Goal: Task Accomplishment & Management: Use online tool/utility

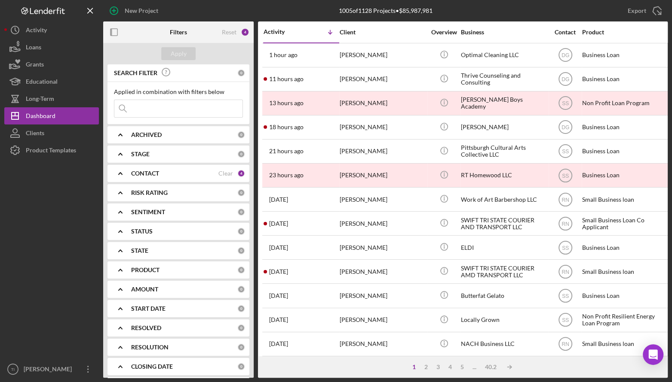
click at [161, 108] on input at bounding box center [178, 108] width 128 height 17
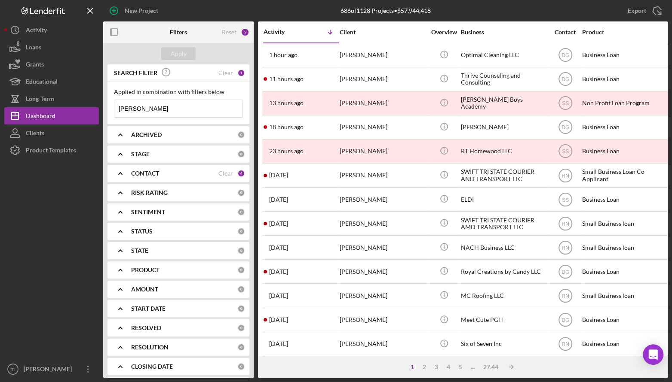
click at [172, 109] on input "[PERSON_NAME]" at bounding box center [178, 108] width 128 height 17
click at [126, 171] on icon "Icon/Expander" at bounding box center [120, 173] width 21 height 21
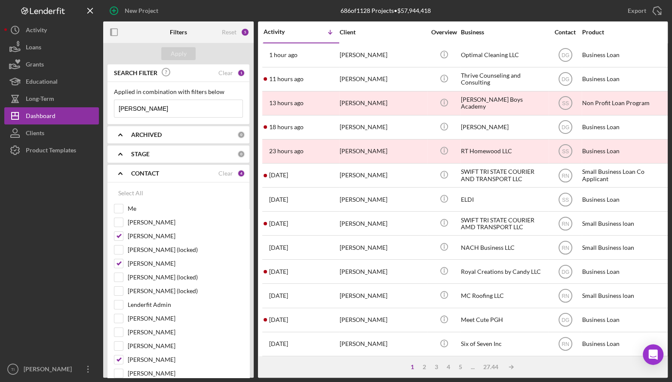
click at [126, 171] on icon "Icon/Expander" at bounding box center [120, 173] width 21 height 21
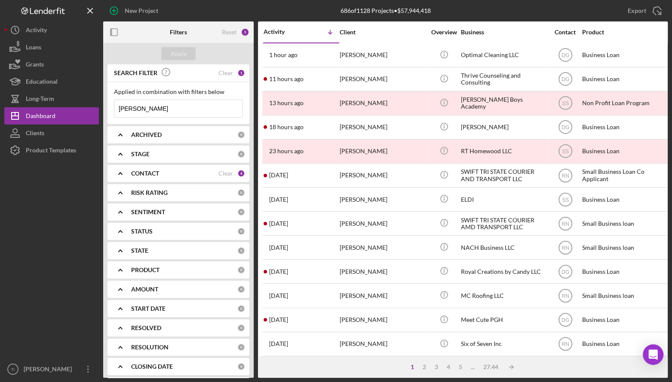
click at [189, 109] on input "[PERSON_NAME]" at bounding box center [178, 108] width 128 height 17
type input "[PERSON_NAME] d"
click at [424, 364] on div "2" at bounding box center [426, 367] width 12 height 7
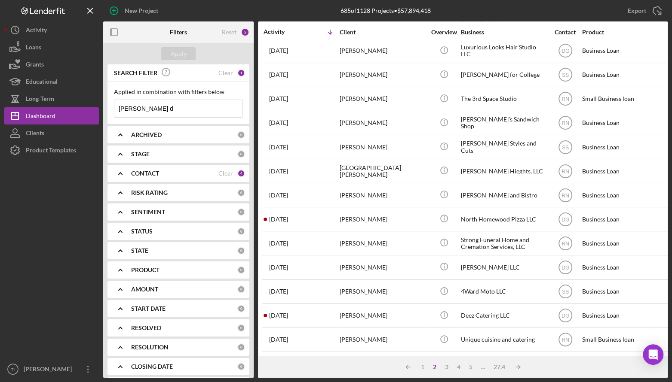
scroll to position [302, 0]
click at [446, 369] on div "3" at bounding box center [446, 367] width 12 height 7
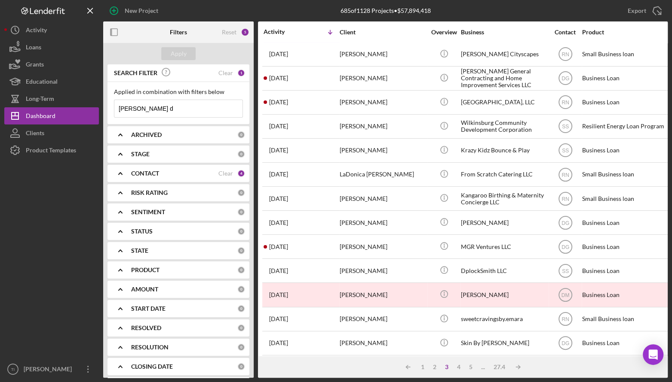
scroll to position [0, 0]
click at [422, 367] on div "1" at bounding box center [422, 367] width 12 height 7
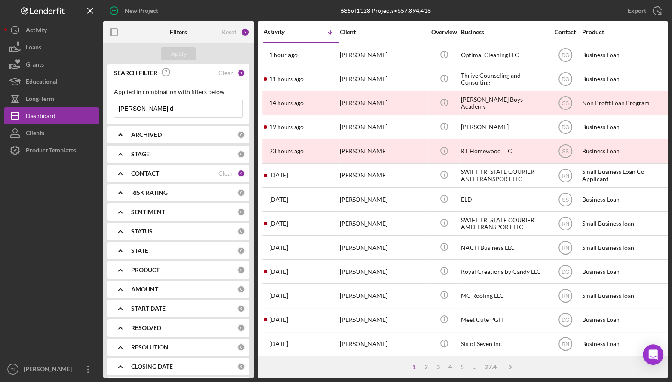
click at [230, 73] on div "SEARCH FILTER Clear 1" at bounding box center [178, 73] width 133 height 19
click at [228, 72] on div "Clear" at bounding box center [225, 73] width 15 height 7
click at [181, 52] on div "Apply" at bounding box center [179, 53] width 16 height 13
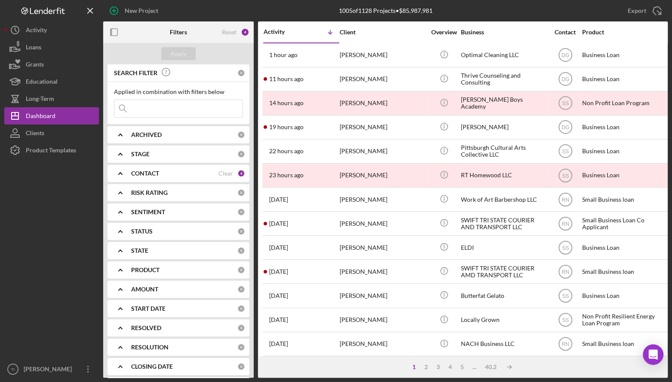
click at [120, 172] on icon "Icon/Expander" at bounding box center [120, 173] width 21 height 21
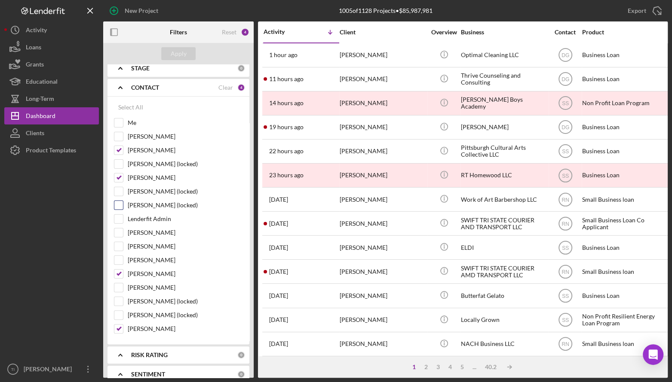
scroll to position [43, 0]
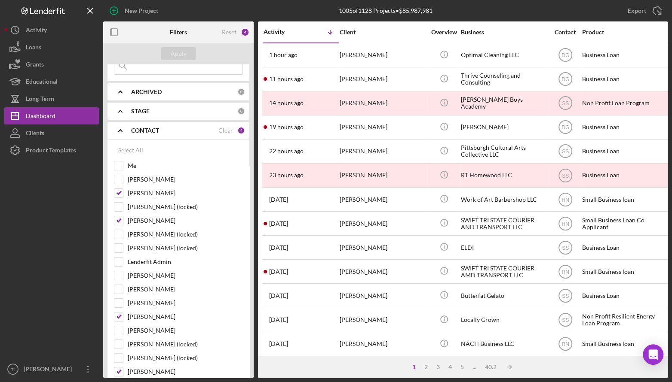
click at [120, 130] on polyline at bounding box center [120, 131] width 3 height 2
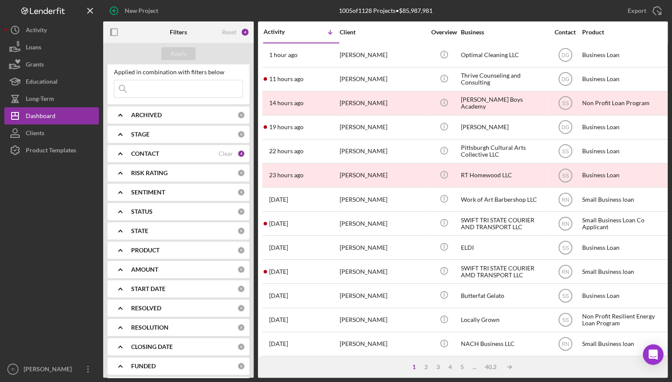
scroll to position [0, 0]
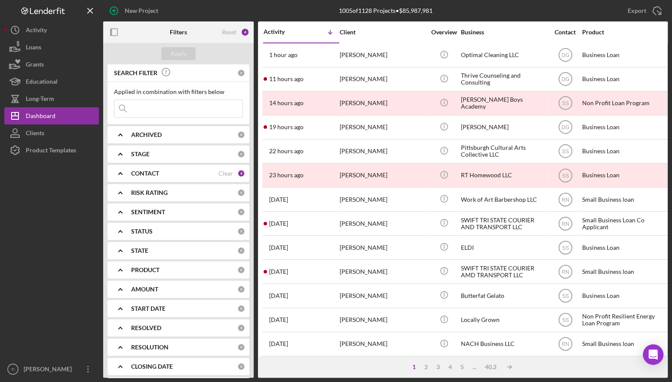
click at [174, 110] on input at bounding box center [178, 108] width 128 height 17
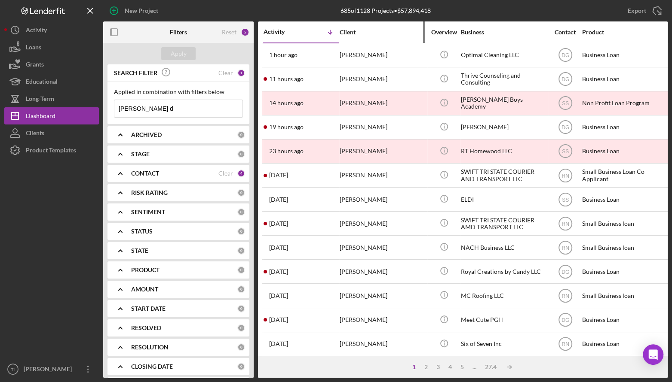
type input "[PERSON_NAME] d"
click at [347, 31] on div "Client" at bounding box center [382, 32] width 86 height 7
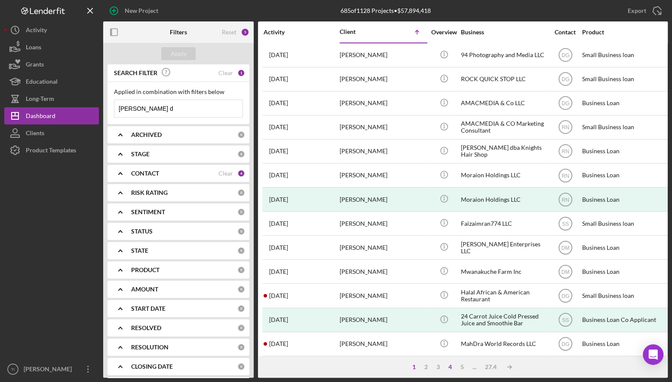
click at [449, 368] on div "4" at bounding box center [450, 367] width 12 height 7
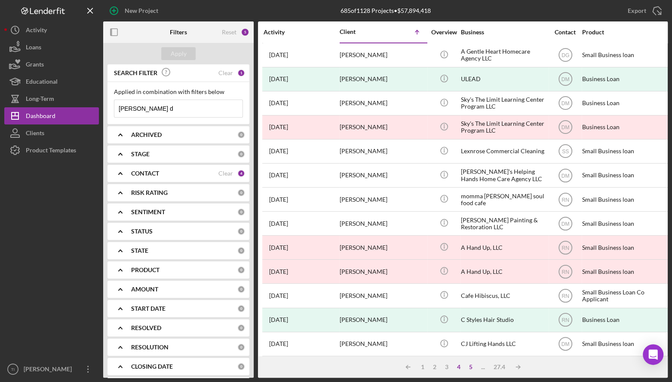
click at [471, 368] on div "5" at bounding box center [471, 367] width 12 height 7
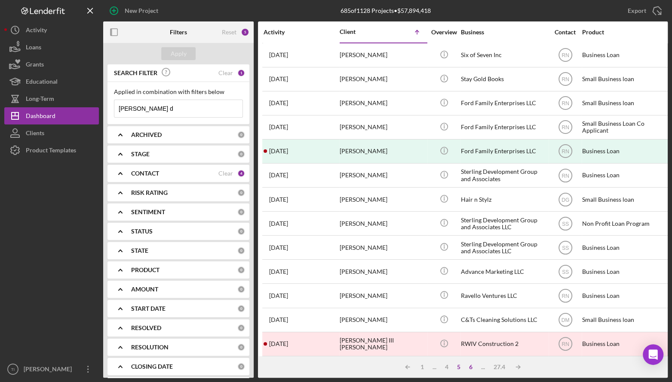
click at [472, 368] on div "6" at bounding box center [471, 367] width 12 height 7
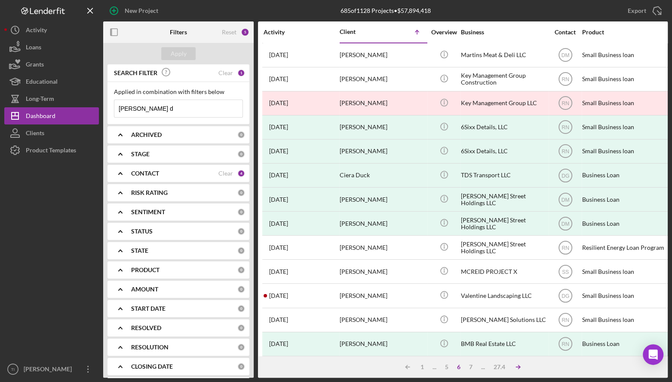
click at [521, 367] on icon "Icon/Table Sort Arrow" at bounding box center [517, 367] width 17 height 17
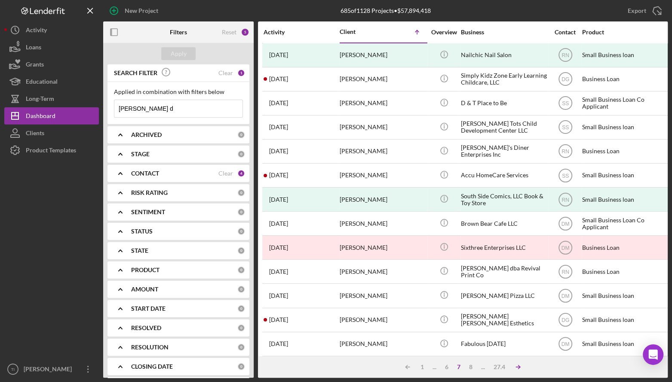
click at [407, 368] on polyline at bounding box center [406, 367] width 2 height 3
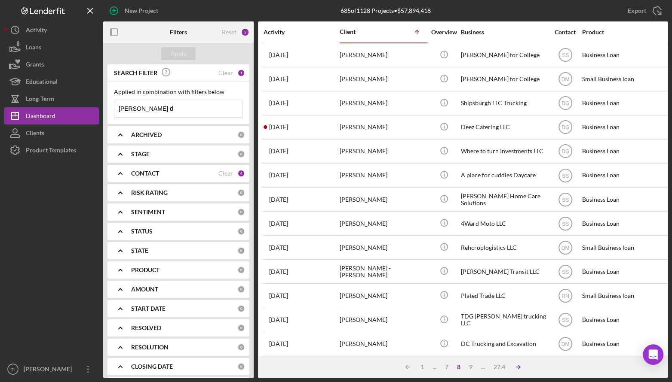
click at [407, 368] on polyline at bounding box center [406, 367] width 2 height 3
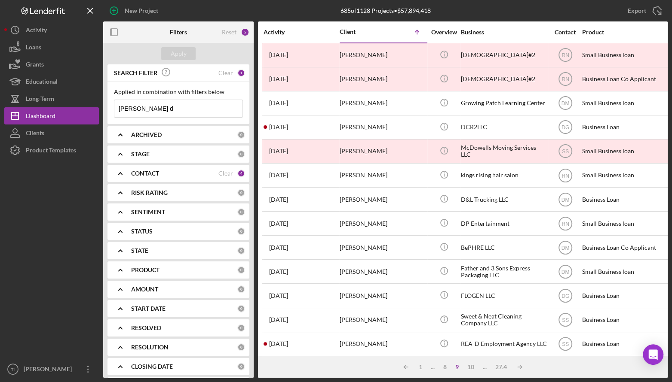
click at [482, 368] on div "..." at bounding box center [484, 367] width 12 height 7
click at [472, 367] on div "10" at bounding box center [470, 367] width 15 height 7
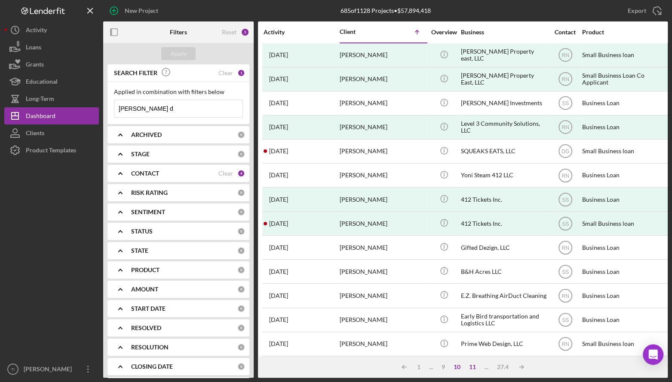
click at [472, 367] on div "11" at bounding box center [472, 367] width 15 height 7
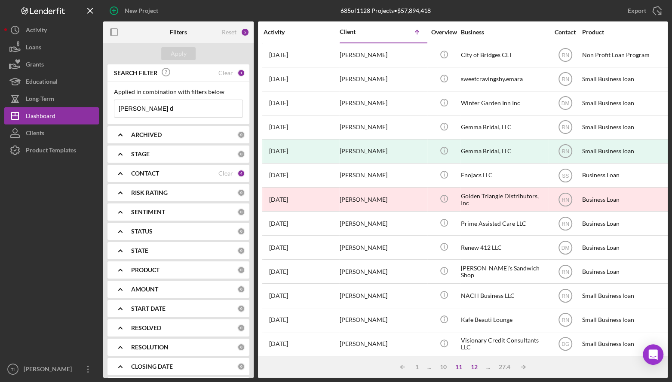
click at [472, 367] on div "12" at bounding box center [473, 367] width 15 height 7
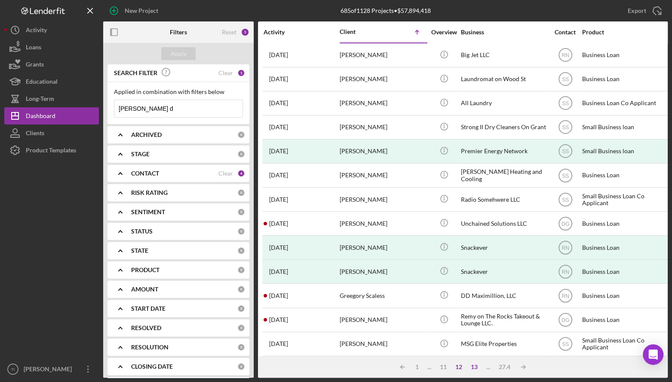
click at [472, 367] on div "13" at bounding box center [473, 367] width 15 height 7
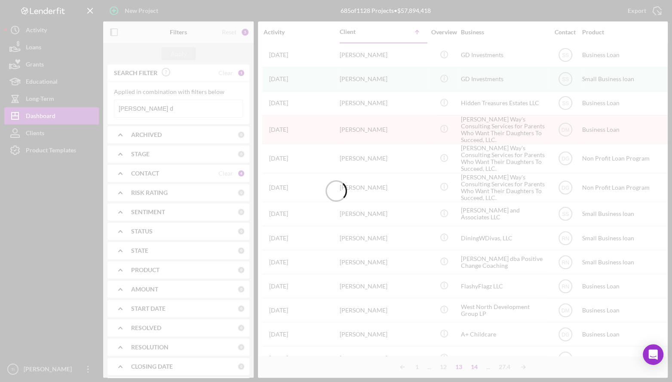
click at [472, 367] on div at bounding box center [336, 191] width 672 height 382
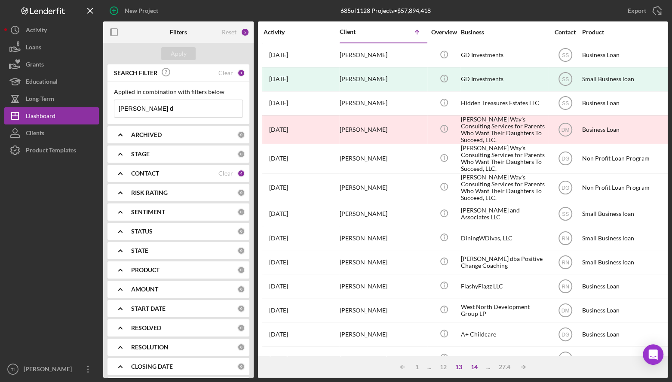
click at [474, 367] on div "14" at bounding box center [473, 367] width 15 height 7
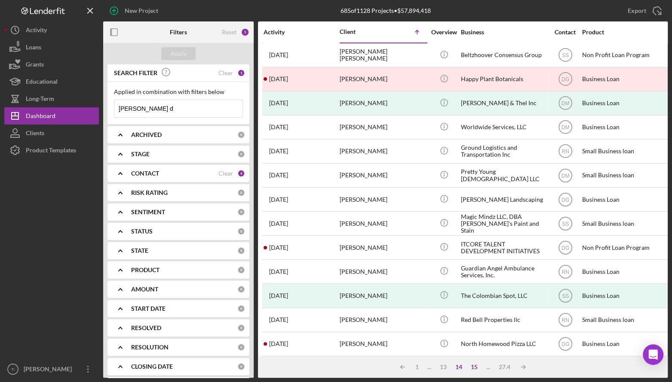
click at [474, 367] on div "15" at bounding box center [473, 367] width 15 height 7
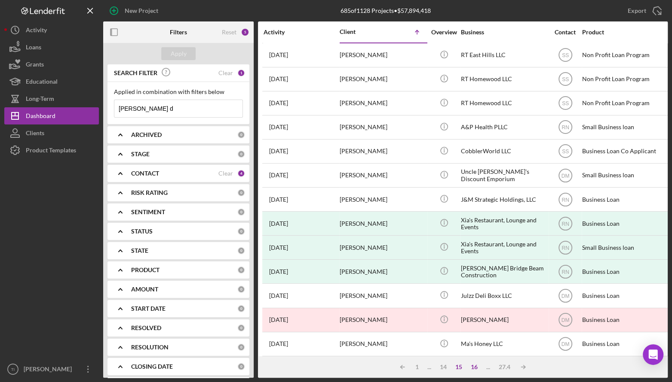
click at [474, 367] on div "16" at bounding box center [473, 367] width 15 height 7
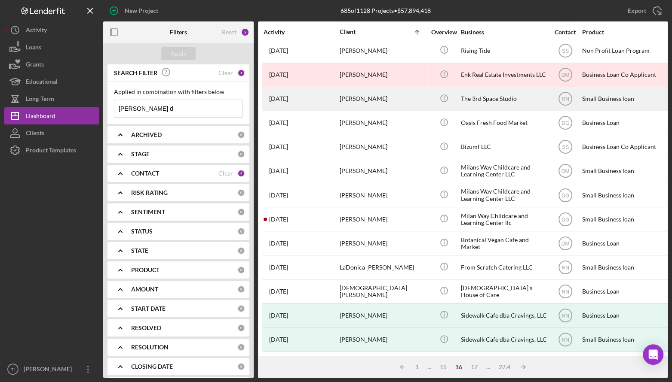
scroll to position [258, 0]
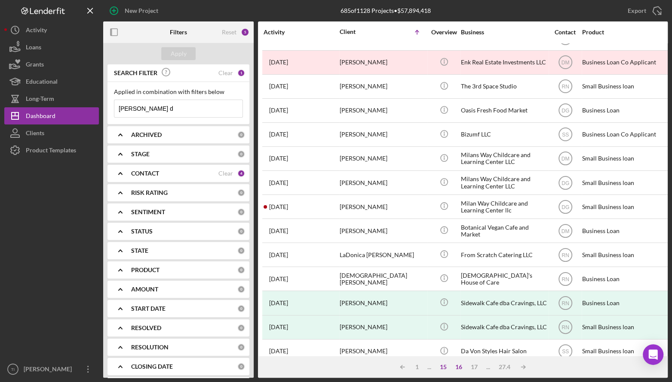
click at [442, 366] on div "15" at bounding box center [442, 367] width 15 height 7
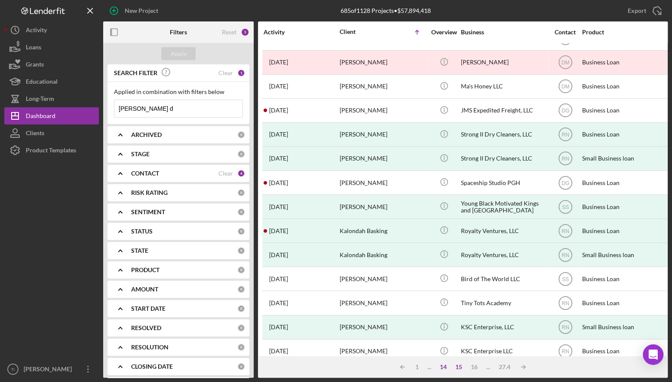
click at [445, 368] on div "14" at bounding box center [442, 367] width 15 height 7
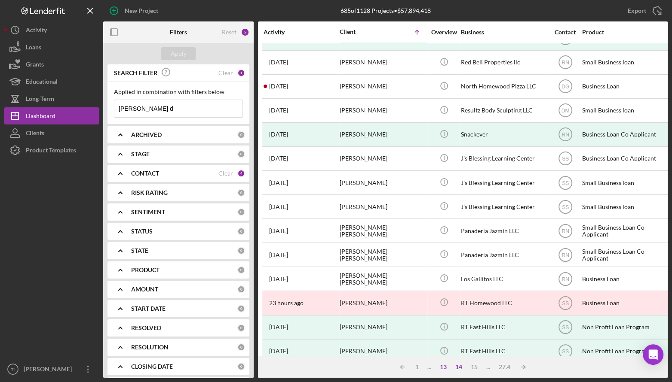
click at [445, 368] on div "13" at bounding box center [442, 367] width 15 height 7
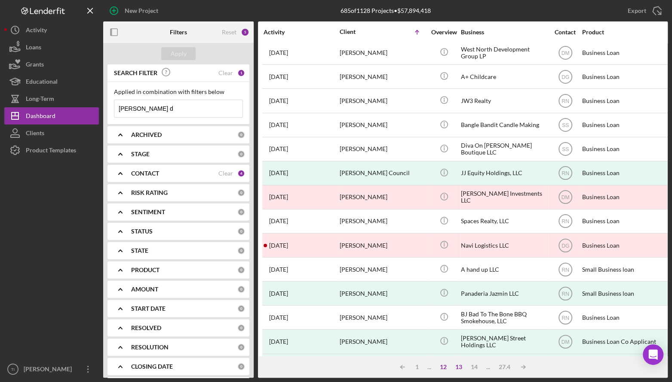
click at [445, 368] on div "12" at bounding box center [442, 367] width 15 height 7
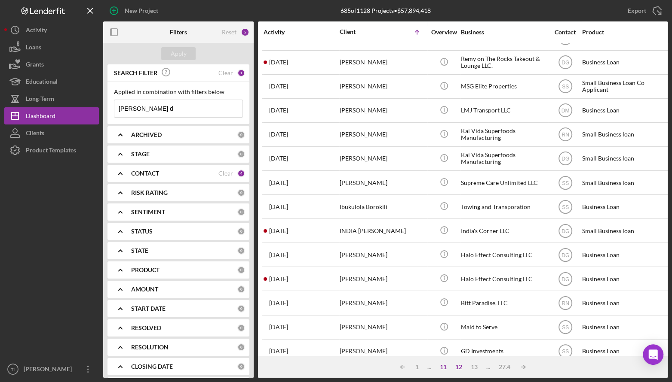
click at [445, 368] on div "11" at bounding box center [442, 367] width 15 height 7
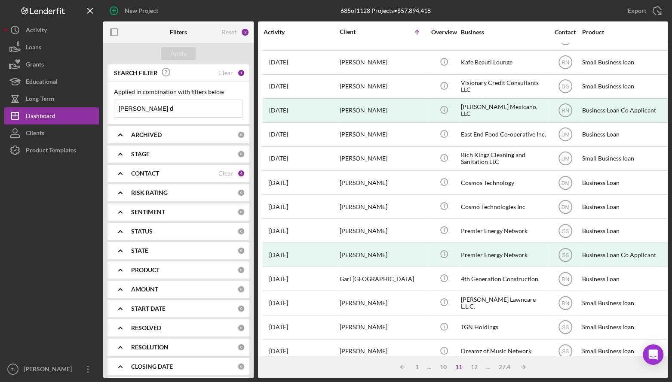
click at [443, 369] on div "10" at bounding box center [442, 367] width 15 height 7
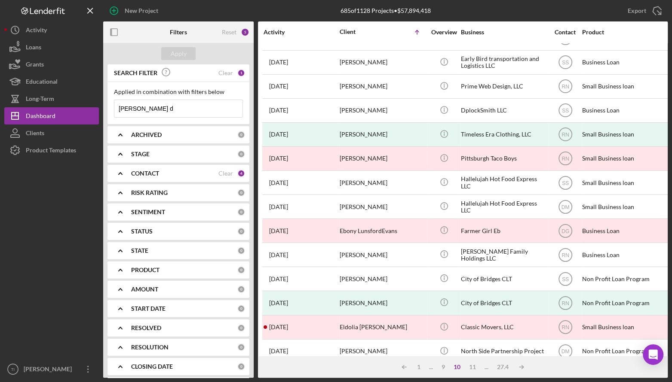
click at [443, 369] on div "9" at bounding box center [443, 367] width 12 height 7
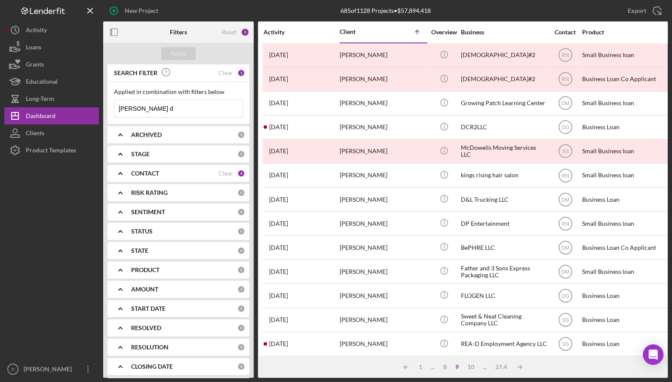
scroll to position [0, 0]
click at [471, 365] on div "10" at bounding box center [470, 367] width 15 height 7
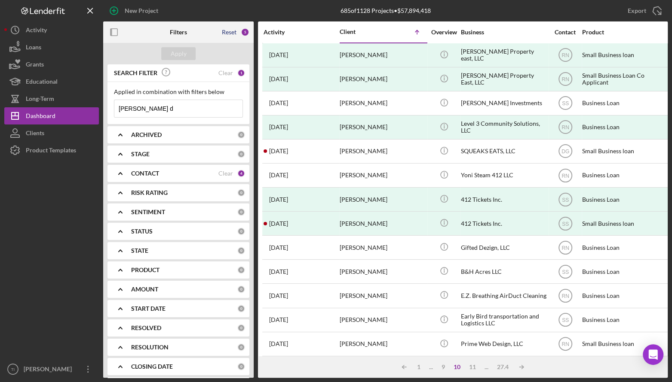
click at [230, 29] on div "Reset" at bounding box center [229, 32] width 15 height 7
click at [184, 108] on input at bounding box center [178, 108] width 128 height 17
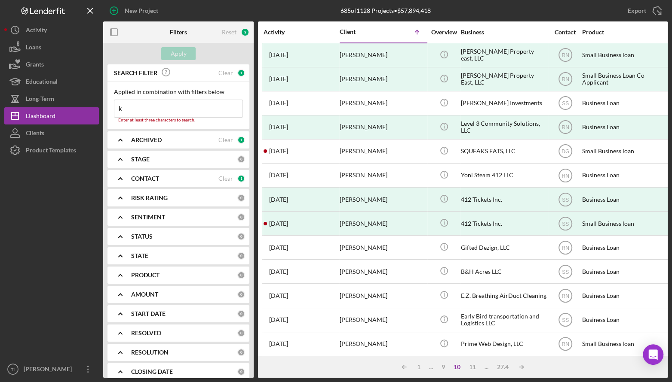
type input "[PERSON_NAME]"
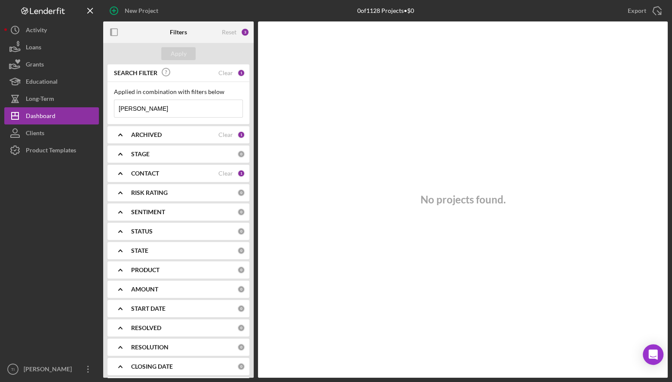
click at [181, 132] on div "ARCHIVED" at bounding box center [174, 134] width 87 height 7
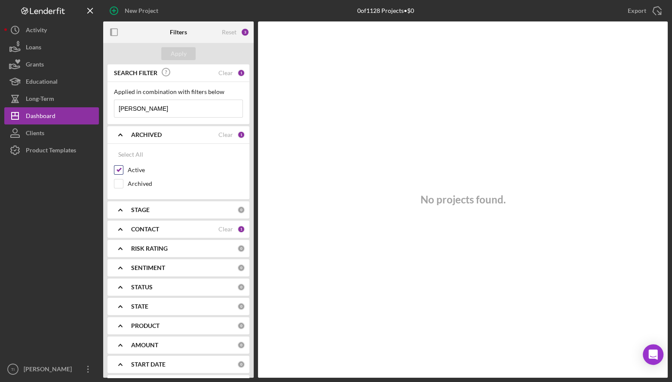
click at [120, 171] on input "Active" at bounding box center [118, 170] width 9 height 9
checkbox input "false"
click at [123, 137] on icon "Icon/Expander" at bounding box center [120, 134] width 21 height 21
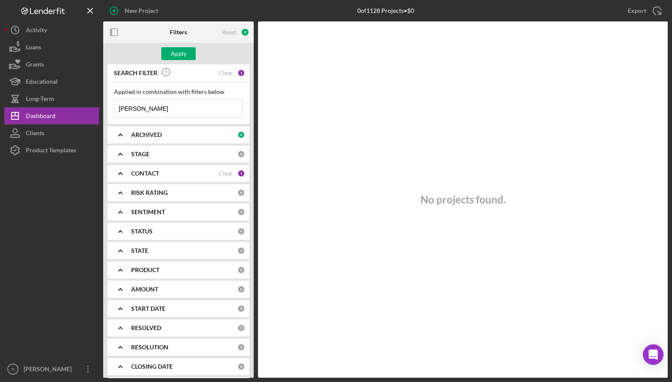
click at [124, 171] on icon "Icon/Expander" at bounding box center [120, 173] width 21 height 21
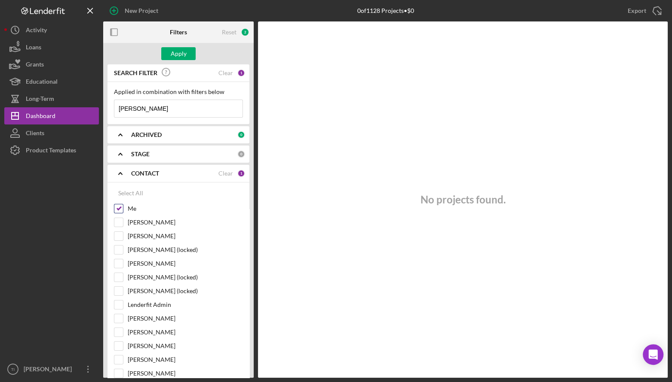
click at [118, 207] on input "Me" at bounding box center [118, 209] width 9 height 9
checkbox input "false"
click at [126, 173] on icon "Icon/Expander" at bounding box center [120, 173] width 21 height 21
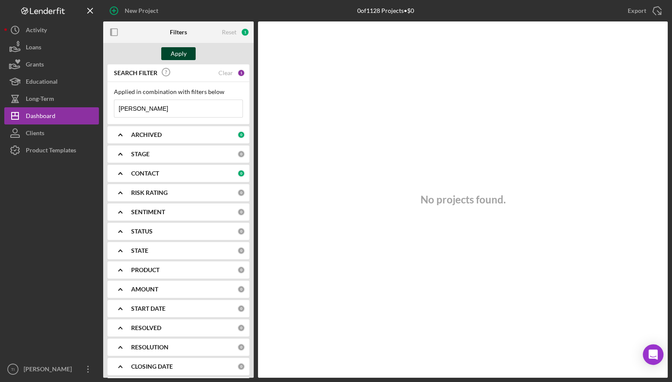
click at [174, 56] on div "Apply" at bounding box center [179, 53] width 16 height 13
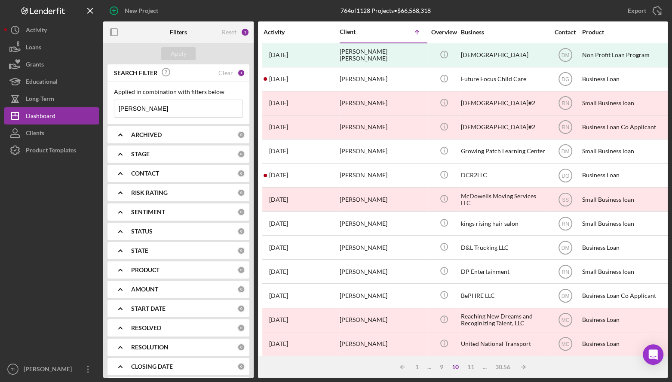
click at [450, 31] on div "Overview" at bounding box center [444, 32] width 32 height 7
click at [469, 31] on div "Business" at bounding box center [504, 32] width 86 height 7
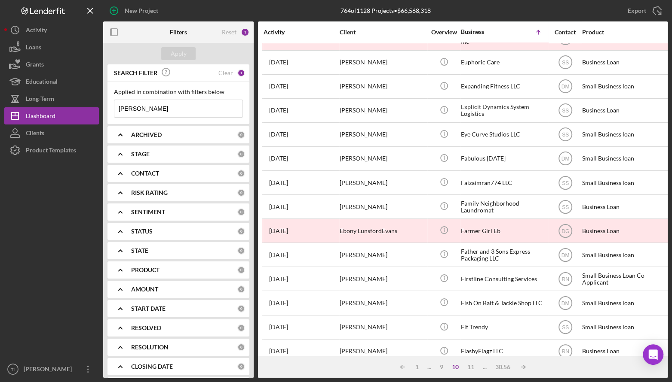
scroll to position [302, 0]
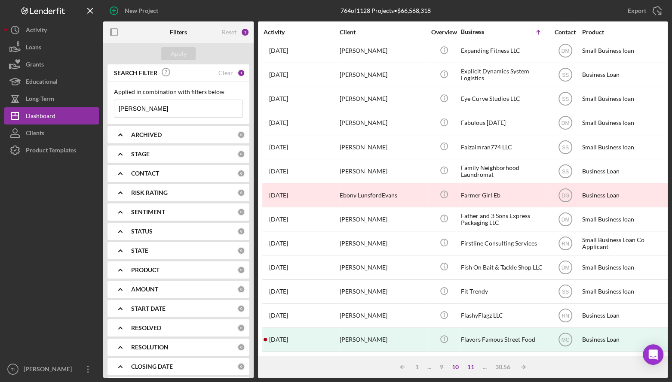
click at [468, 366] on div "11" at bounding box center [470, 367] width 15 height 7
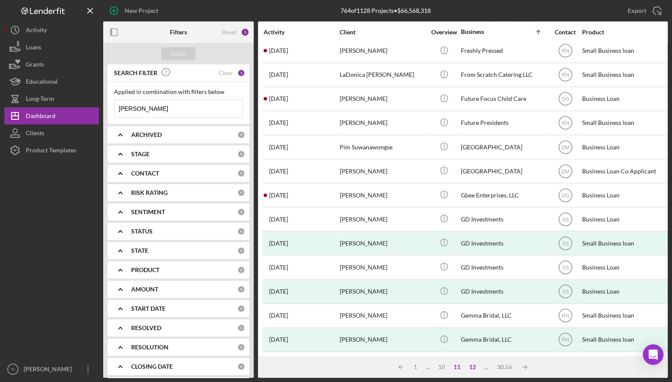
click at [473, 368] on div "12" at bounding box center [472, 367] width 15 height 7
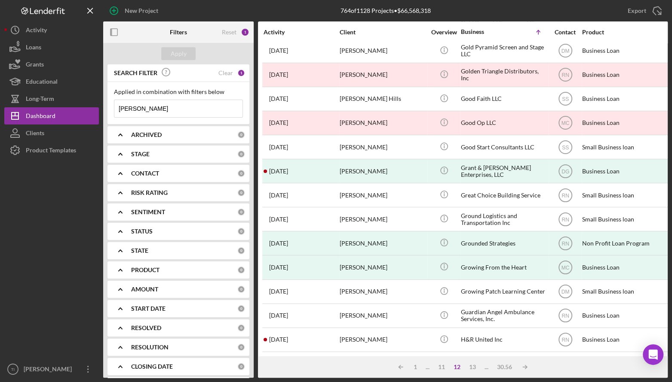
click at [473, 368] on div "13" at bounding box center [472, 367] width 15 height 7
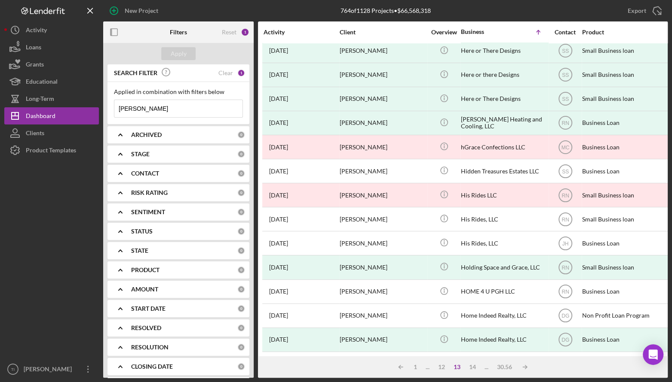
click at [473, 368] on div "14" at bounding box center [472, 367] width 15 height 7
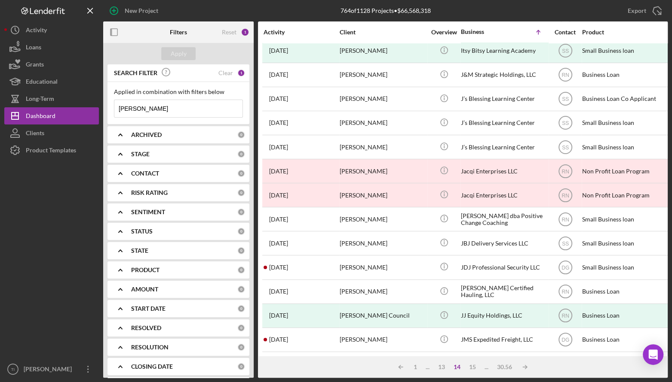
click at [473, 368] on div "15" at bounding box center [472, 367] width 15 height 7
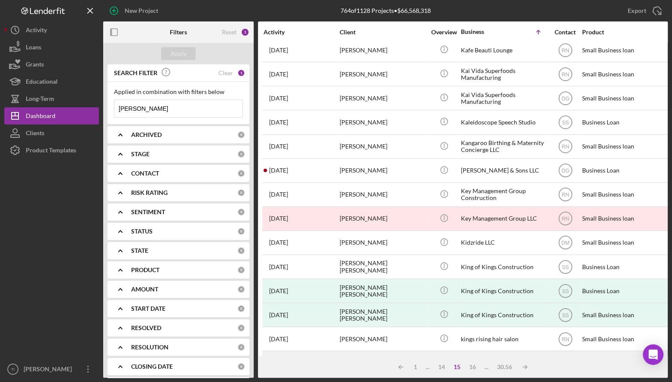
scroll to position [173, 0]
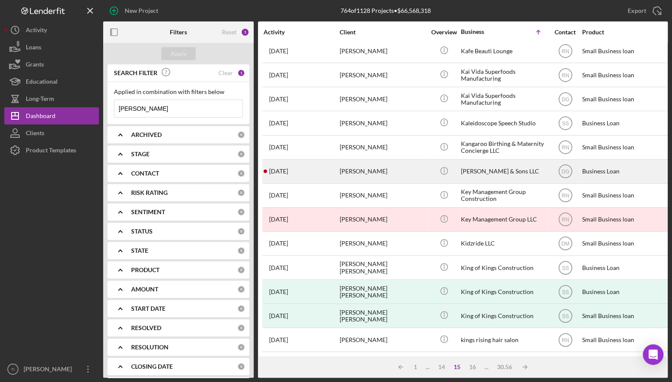
click at [357, 171] on div "[PERSON_NAME]" at bounding box center [382, 171] width 86 height 23
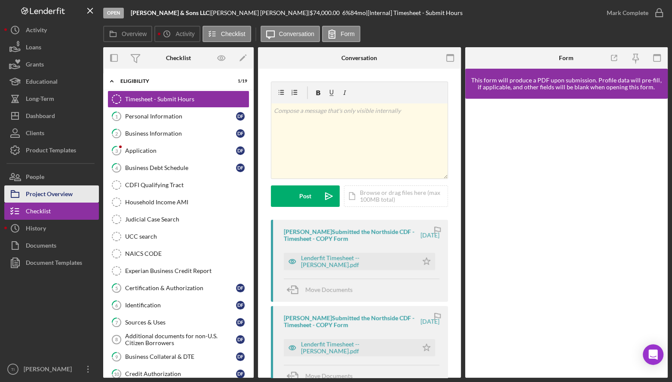
click at [42, 192] on div "Project Overview" at bounding box center [49, 195] width 47 height 19
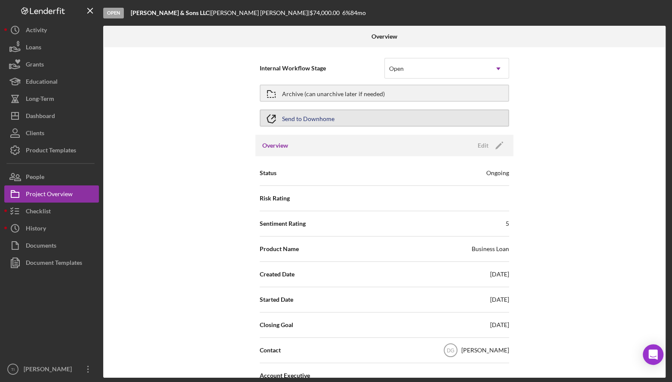
click at [368, 119] on button "Send to Downhome" at bounding box center [384, 118] width 249 height 17
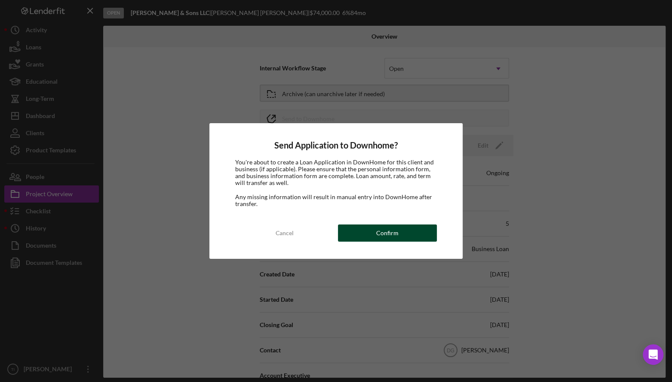
click at [395, 231] on div "Confirm" at bounding box center [387, 233] width 22 height 17
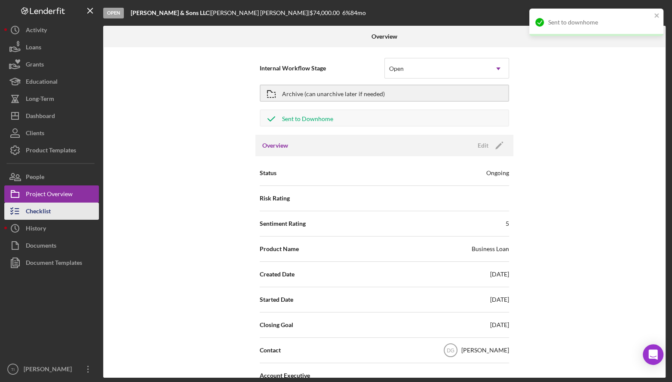
click at [45, 209] on div "Checklist" at bounding box center [38, 212] width 25 height 19
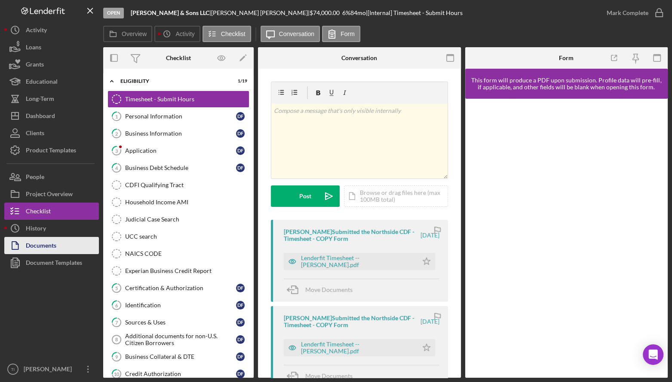
click at [48, 240] on div "Documents" at bounding box center [41, 246] width 31 height 19
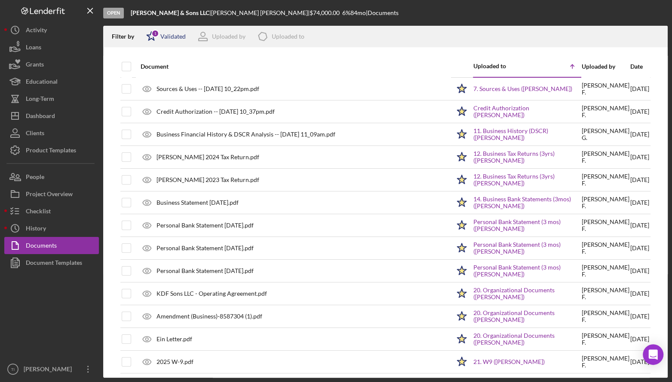
click at [177, 35] on div "Validated" at bounding box center [172, 36] width 25 height 7
click at [176, 83] on div "Not validated" at bounding box center [177, 82] width 36 height 7
checkbox input "true"
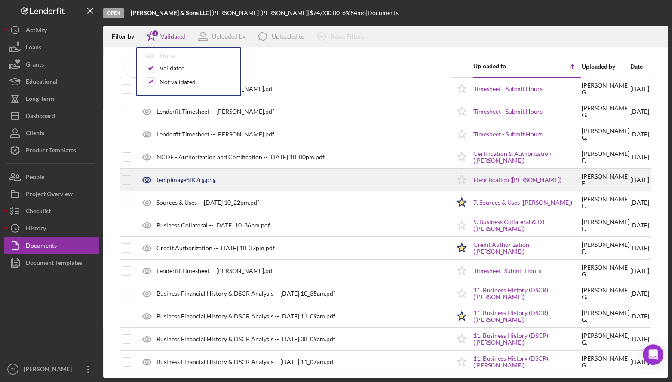
click at [194, 179] on div "tempImage6jK7rg.png" at bounding box center [185, 180] width 59 height 7
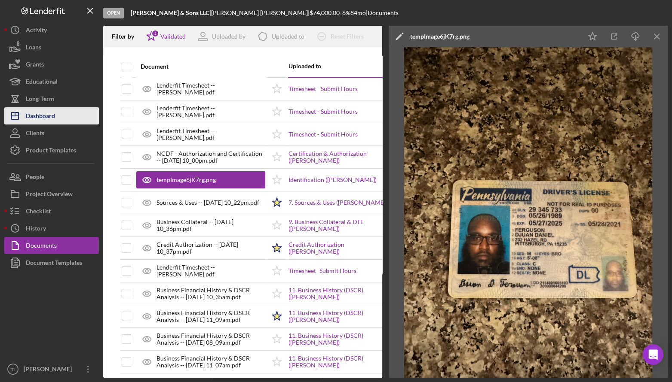
drag, startPoint x: 43, startPoint y: 113, endPoint x: 48, endPoint y: 113, distance: 4.7
click at [43, 113] on div "Dashboard" at bounding box center [40, 116] width 29 height 19
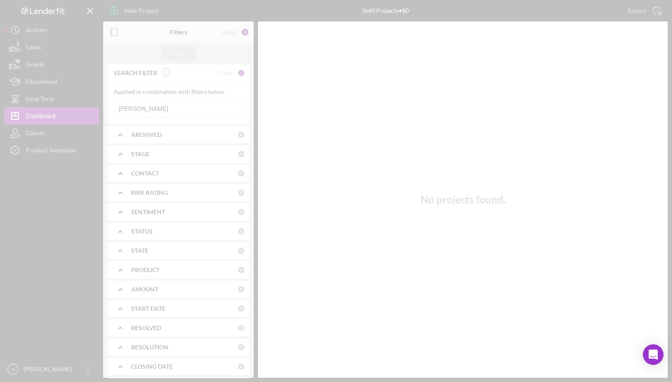
drag, startPoint x: 159, startPoint y: 106, endPoint x: 170, endPoint y: 111, distance: 12.3
click at [80, 106] on div at bounding box center [336, 191] width 672 height 382
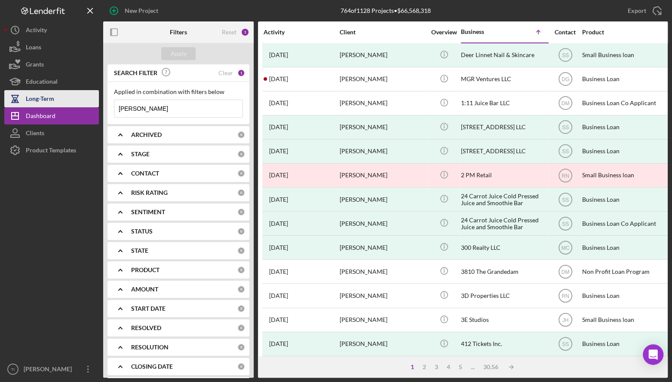
drag, startPoint x: 183, startPoint y: 109, endPoint x: 95, endPoint y: 106, distance: 87.3
click at [96, 106] on div "New Project 764 of 1128 Projects • $66,568,318 [PERSON_NAME] Export Icon/Export…" at bounding box center [335, 189] width 663 height 378
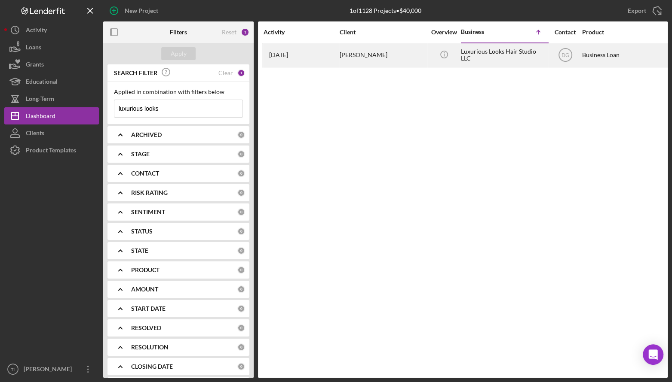
type input "luxurious looks"
click at [357, 55] on div "[PERSON_NAME]" at bounding box center [382, 55] width 86 height 23
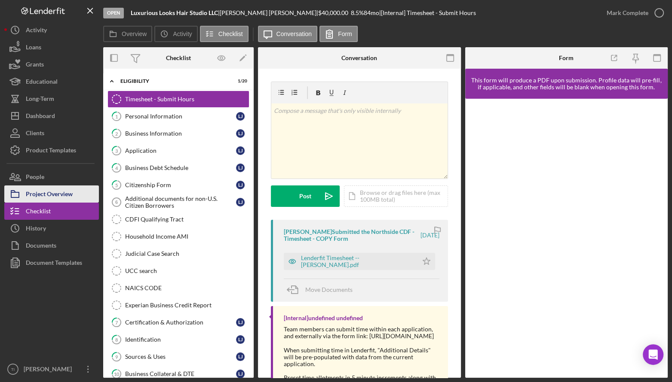
click at [50, 197] on div "Project Overview" at bounding box center [49, 195] width 47 height 19
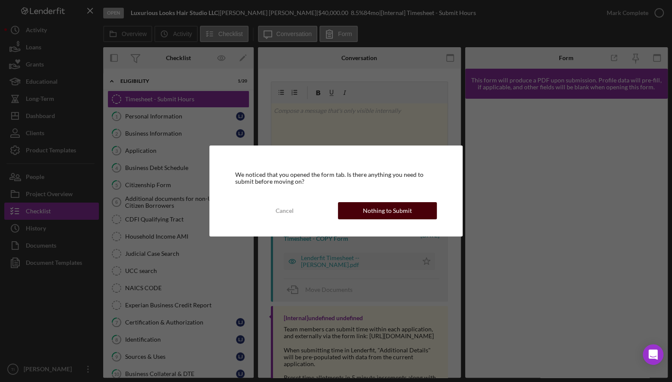
click at [370, 211] on div "Nothing to Submit" at bounding box center [387, 210] width 49 height 17
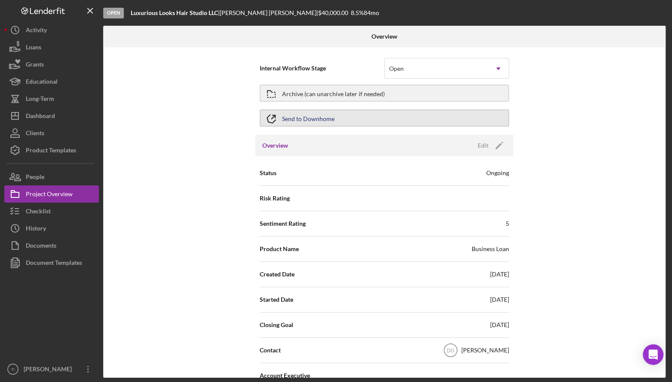
click at [318, 116] on div "Send to Downhome" at bounding box center [308, 117] width 52 height 15
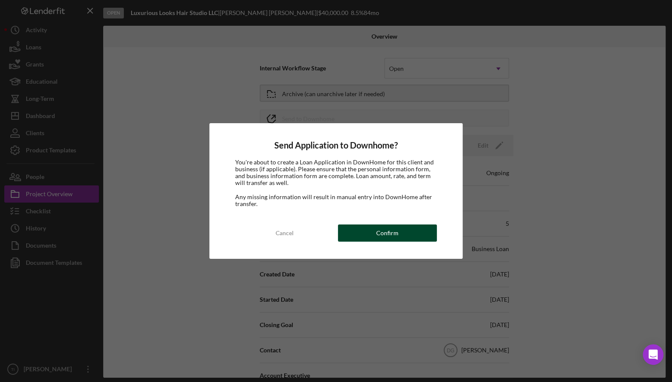
click at [386, 229] on div "Confirm" at bounding box center [387, 233] width 22 height 17
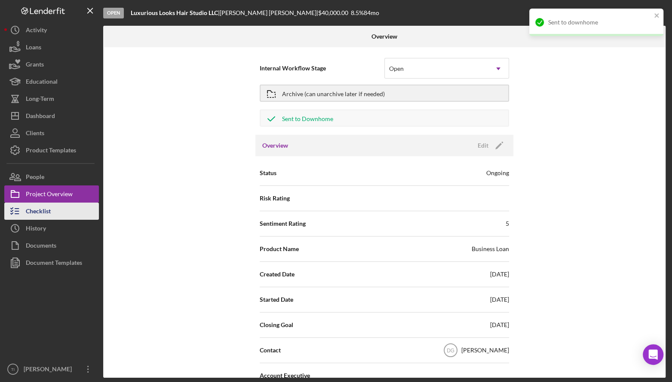
click at [44, 209] on div "Checklist" at bounding box center [38, 212] width 25 height 19
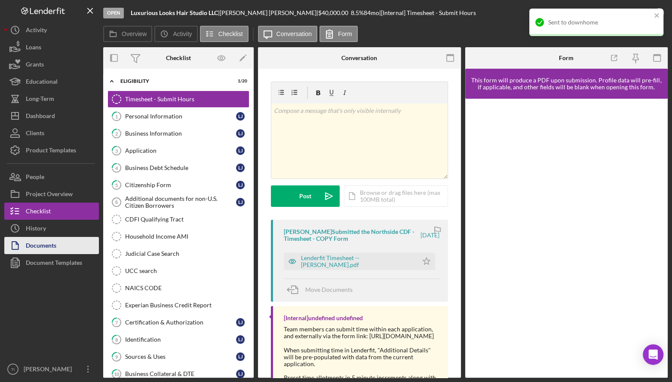
click at [60, 247] on button "Documents" at bounding box center [51, 245] width 95 height 17
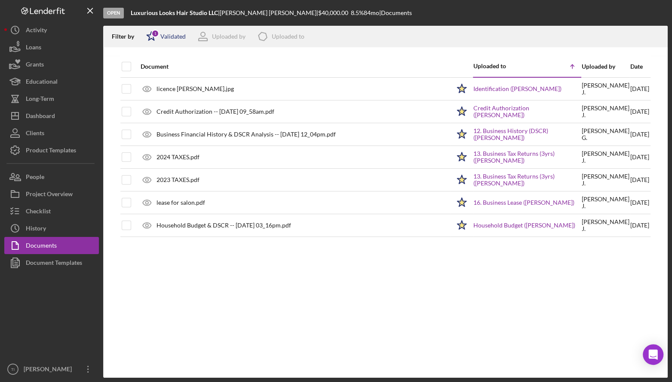
click at [175, 33] on div "Validated" at bounding box center [172, 36] width 25 height 7
click at [190, 80] on div "Not validated" at bounding box center [177, 82] width 36 height 7
checkbox input "true"
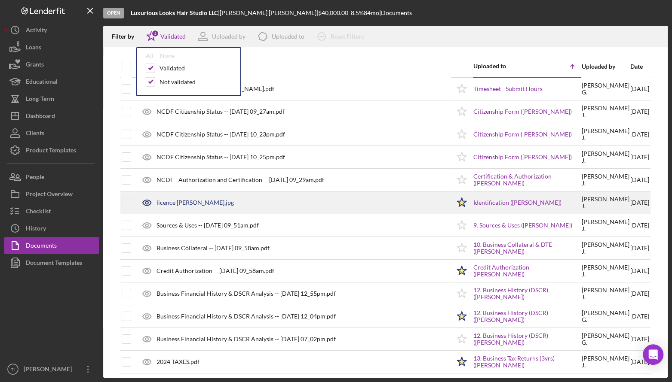
click at [168, 204] on div "licence [PERSON_NAME].jpg" at bounding box center [194, 202] width 77 height 7
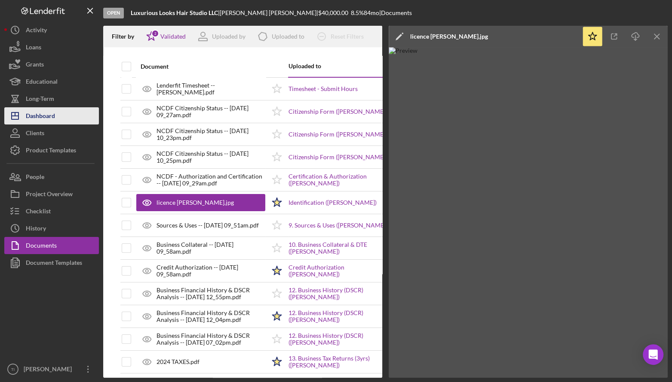
drag, startPoint x: 50, startPoint y: 116, endPoint x: 71, endPoint y: 79, distance: 42.0
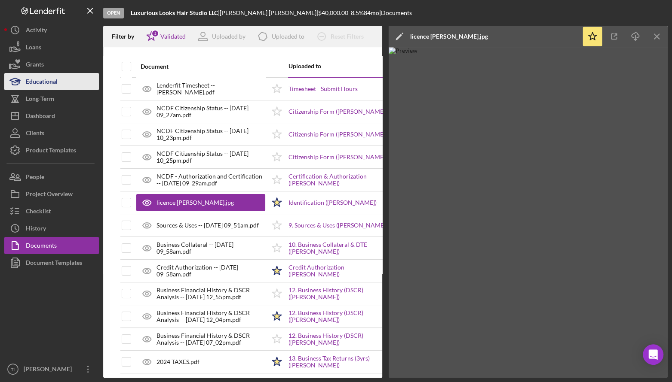
click at [51, 116] on div "Dashboard" at bounding box center [40, 116] width 29 height 19
